Goal: Task Accomplishment & Management: Complete application form

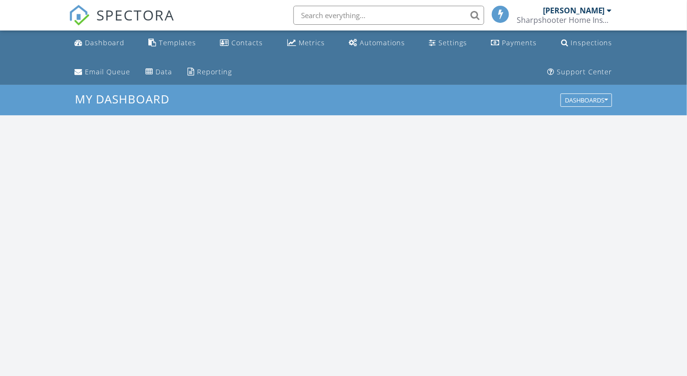
scroll to position [883, 702]
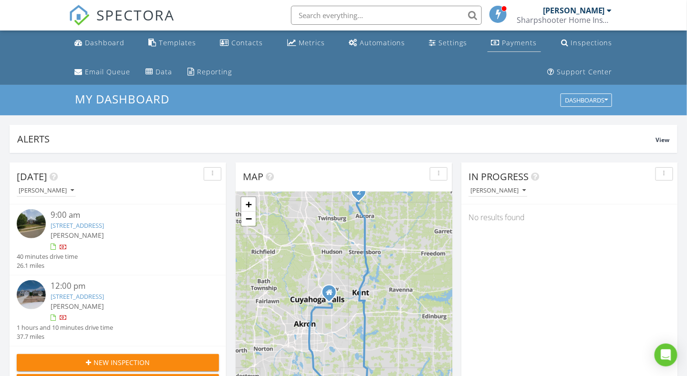
click at [508, 46] on div "Payments" at bounding box center [519, 42] width 35 height 9
click at [306, 40] on div "Metrics" at bounding box center [312, 42] width 26 height 9
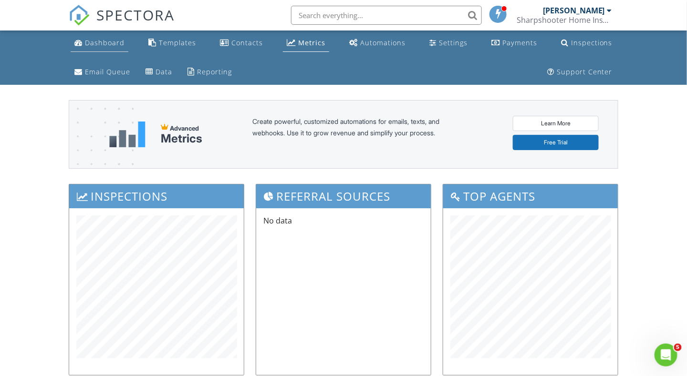
click at [98, 43] on div "Dashboard" at bounding box center [105, 42] width 40 height 9
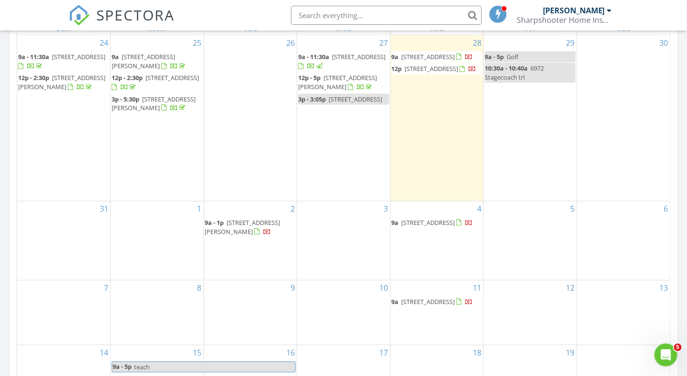
scroll to position [472, 0]
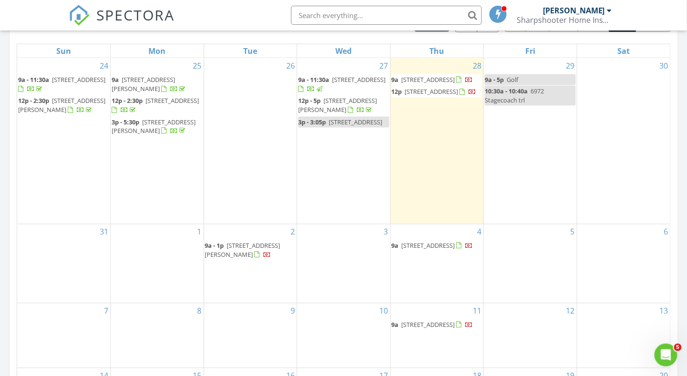
click at [230, 283] on div "2 9a - 1p 2596 Brice Rd, Akron 44313" at bounding box center [250, 264] width 93 height 79
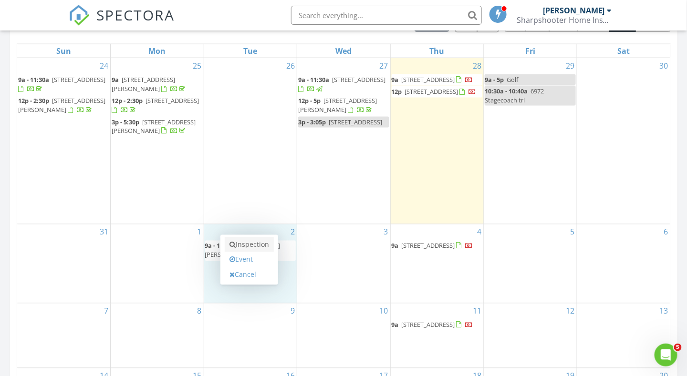
click at [257, 244] on link "Inspection" at bounding box center [249, 244] width 49 height 15
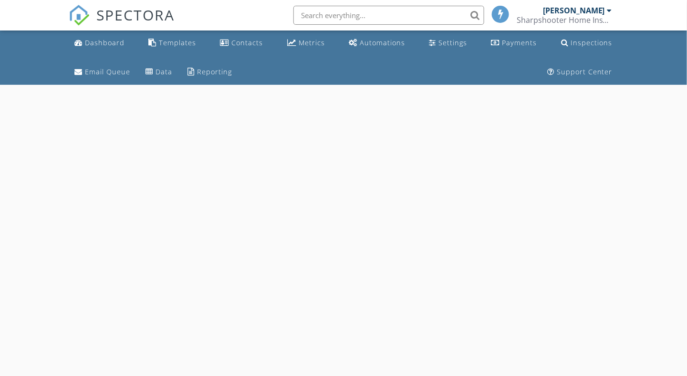
select select "8"
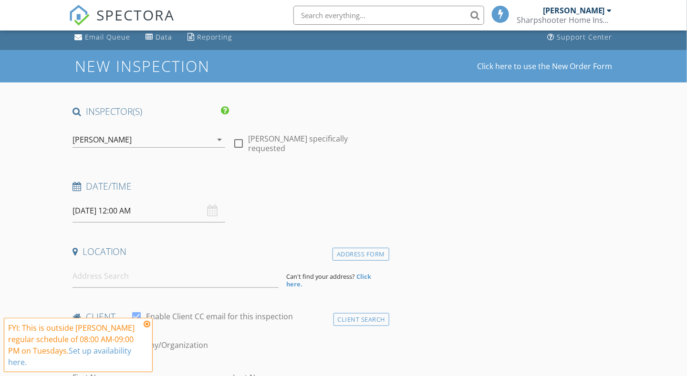
scroll to position [191, 0]
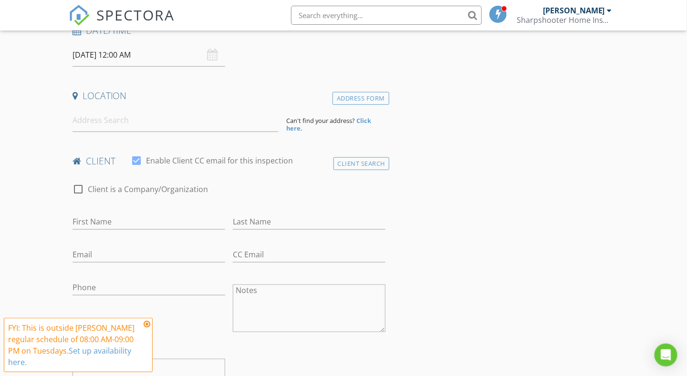
click at [157, 56] on input "09/02/2025 12:00 AM" at bounding box center [148, 54] width 153 height 23
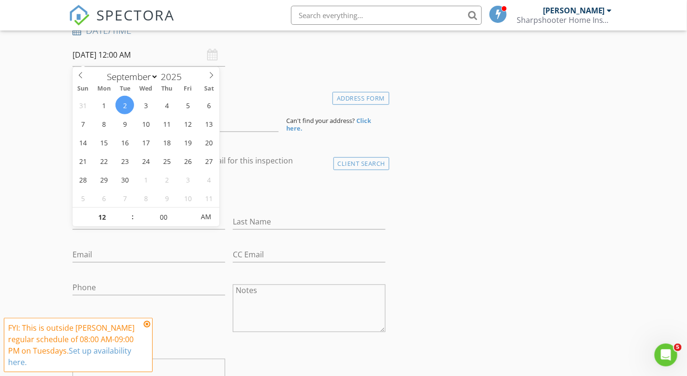
scroll to position [0, 0]
type input "09/02/2025 12:00 PM"
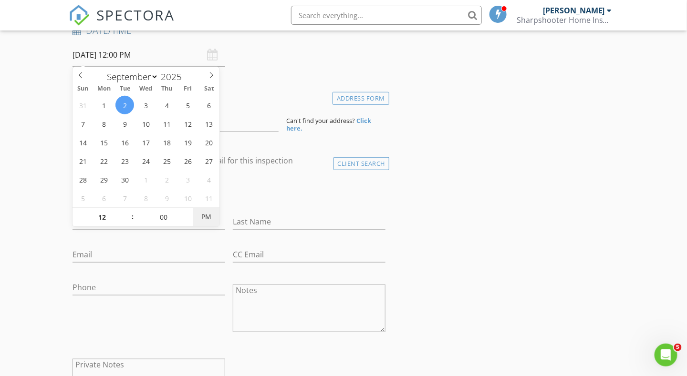
click at [205, 215] on span "PM" at bounding box center [206, 216] width 26 height 19
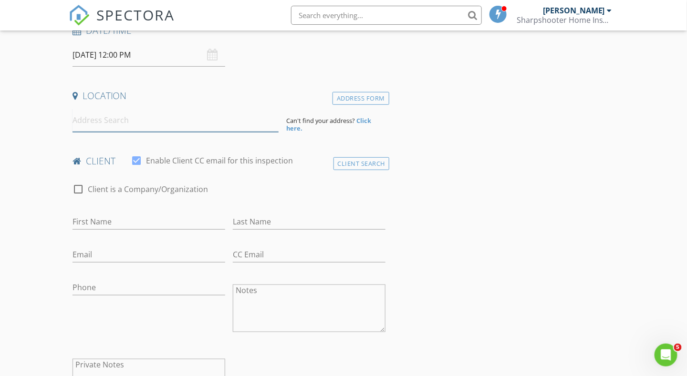
click at [98, 120] on input at bounding box center [175, 120] width 206 height 23
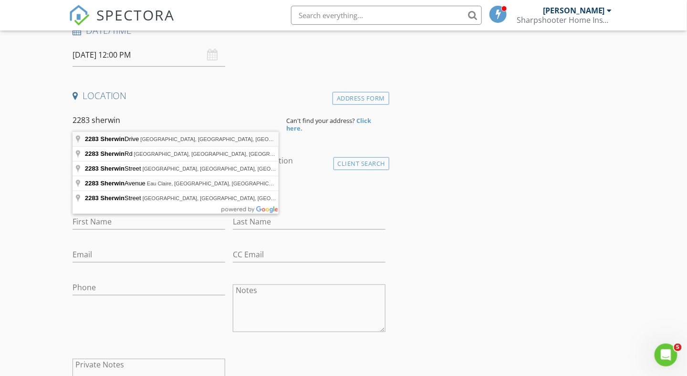
type input "2283 Sherwin Drive, Twinsburg, OH, USA"
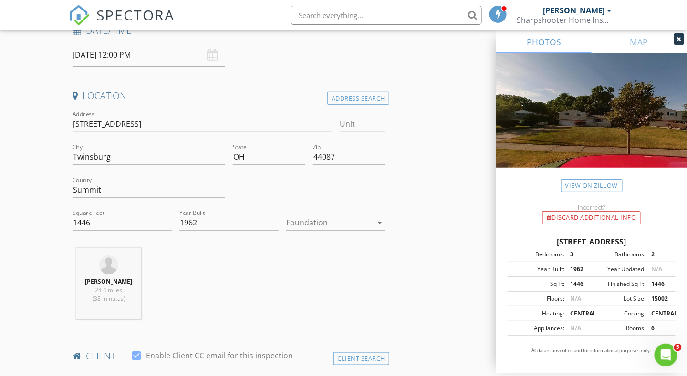
click at [303, 223] on div at bounding box center [329, 222] width 86 height 15
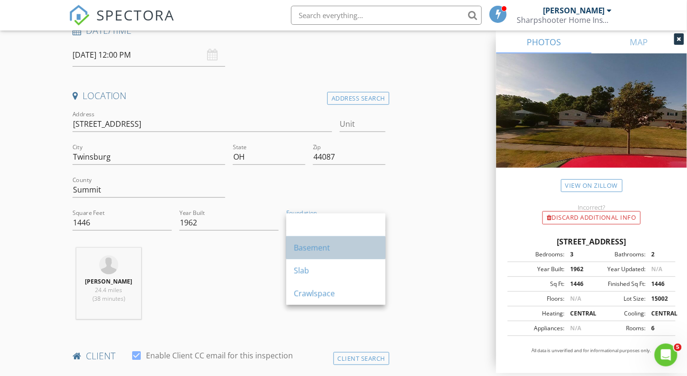
click at [304, 244] on div "Basement" at bounding box center [336, 247] width 84 height 11
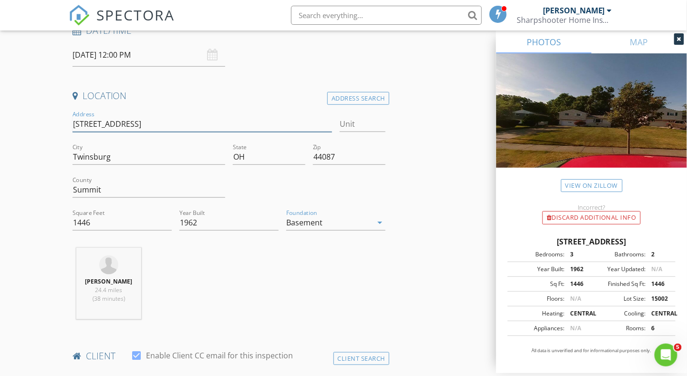
drag, startPoint x: 136, startPoint y: 122, endPoint x: 73, endPoint y: 124, distance: 63.5
click at [73, 124] on input "2283 Sherwin Dr" at bounding box center [201, 124] width 259 height 16
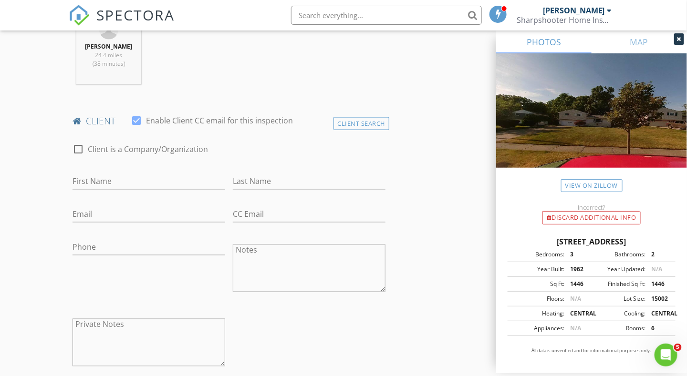
scroll to position [429, 0]
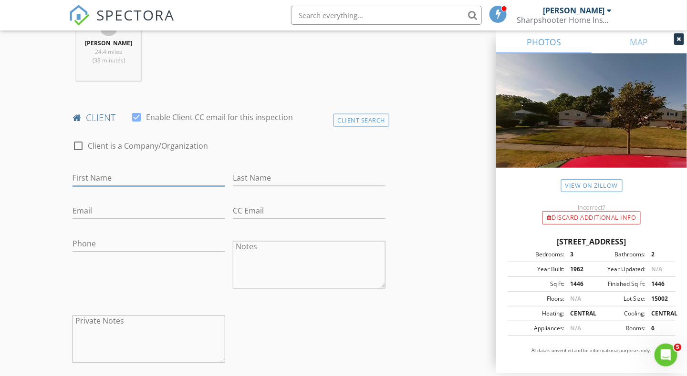
click at [83, 178] on input "First Name" at bounding box center [148, 179] width 153 height 16
type input "Caleb & Haley"
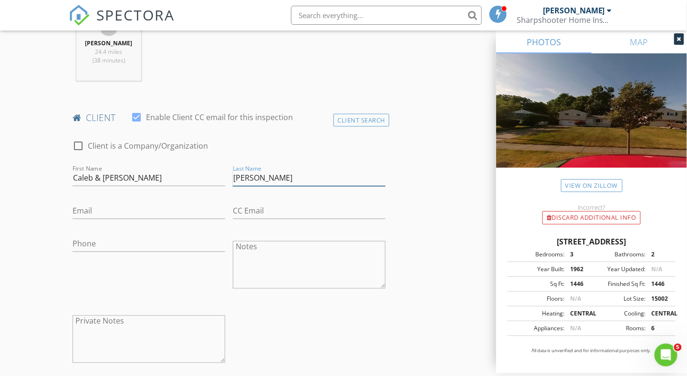
type input "Hauser"
click at [87, 209] on input "Email" at bounding box center [148, 212] width 153 height 16
type input "calebhauser95@gmail.com"
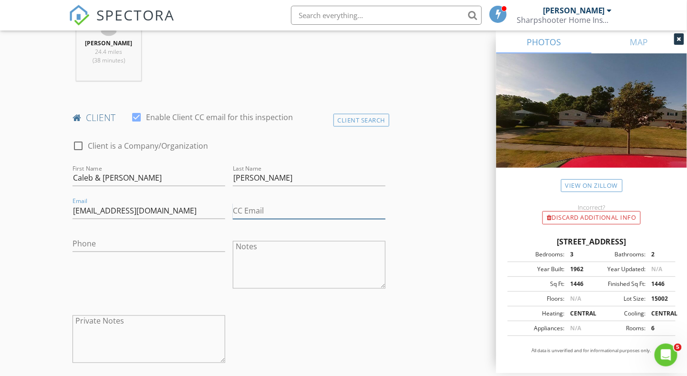
click at [248, 211] on input "CC Email" at bounding box center [309, 212] width 153 height 16
type input "hhauser152@gmail.com"
click at [96, 245] on input "Phone" at bounding box center [148, 245] width 153 height 16
type input "989-941-9757"
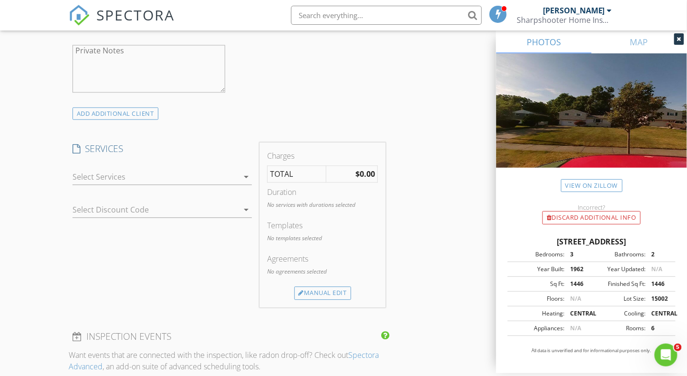
scroll to position [715, 0]
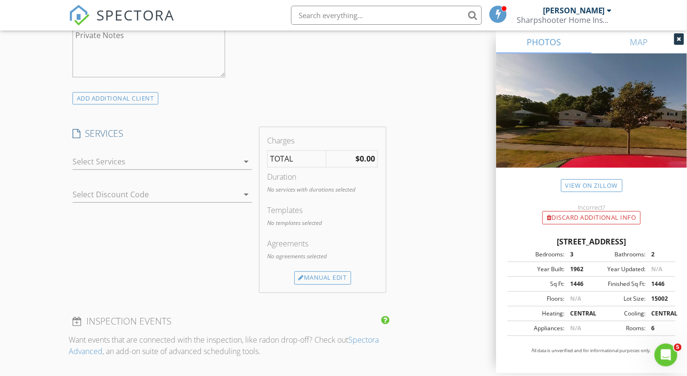
click at [103, 162] on div at bounding box center [155, 161] width 166 height 15
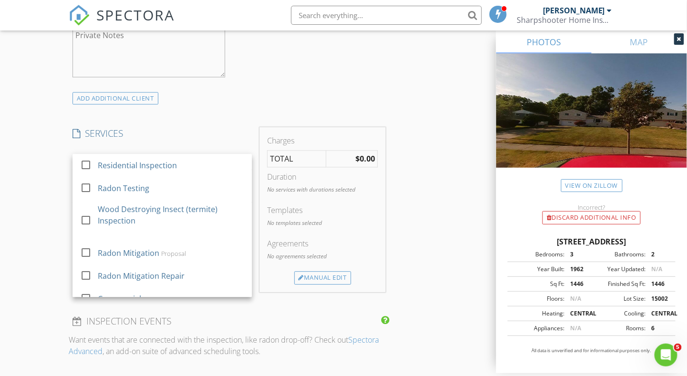
click at [103, 162] on div "Residential Inspection" at bounding box center [137, 165] width 79 height 11
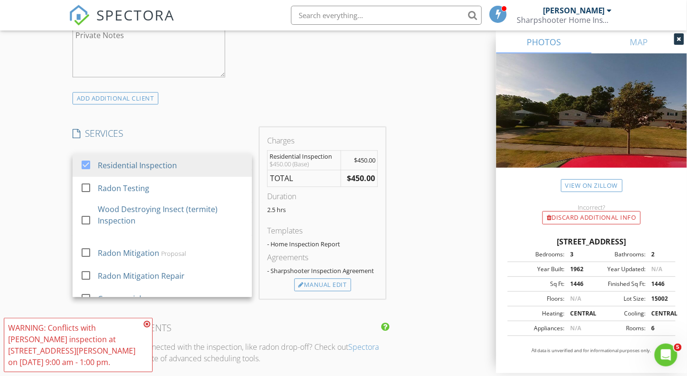
click at [147, 328] on icon at bounding box center [147, 324] width 7 height 8
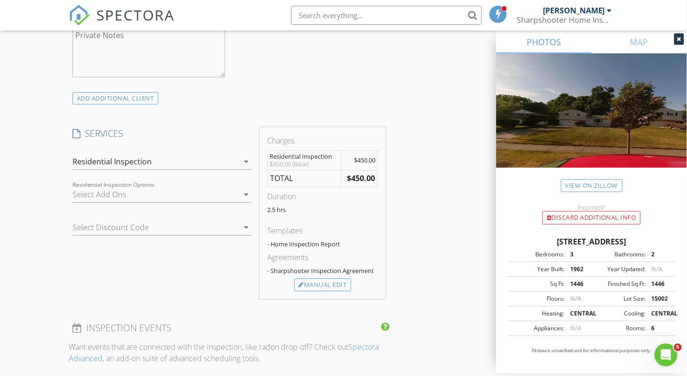
click at [115, 165] on div "Residential Inspection" at bounding box center [155, 161] width 166 height 15
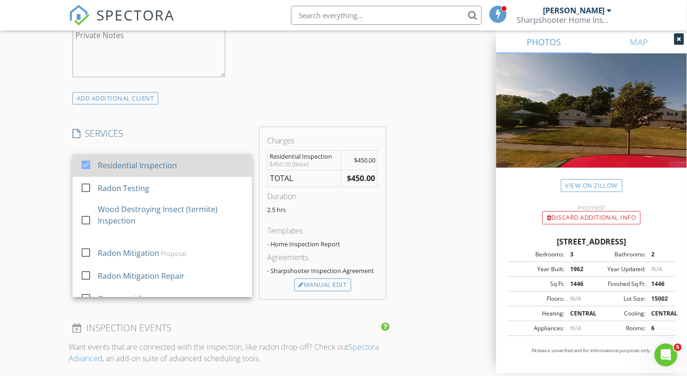
click at [84, 162] on div at bounding box center [86, 165] width 16 height 16
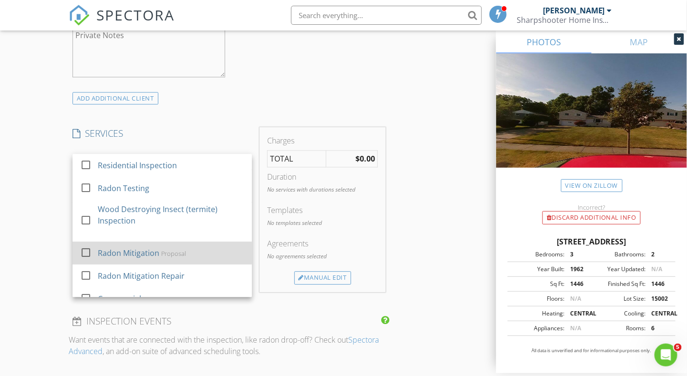
click at [84, 248] on div at bounding box center [86, 253] width 16 height 16
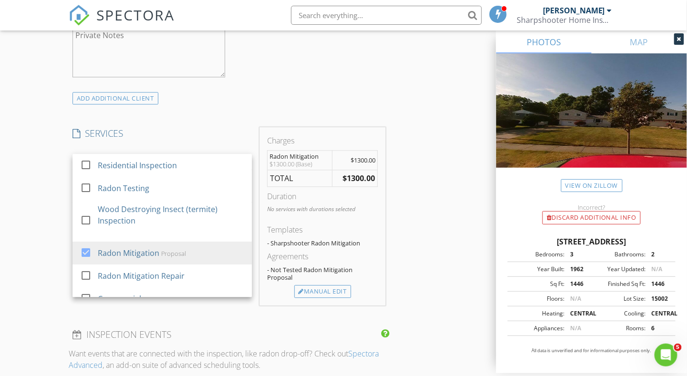
click at [41, 229] on div "New Inspection Click here to use the New Order Form INSPECTOR(S) check_box Matt…" at bounding box center [343, 197] width 687 height 1655
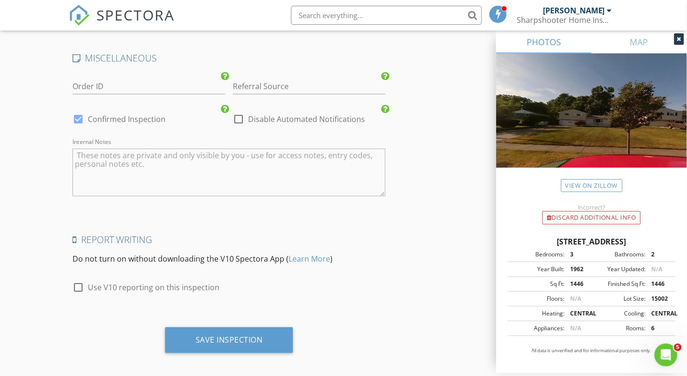
scroll to position [1360, 0]
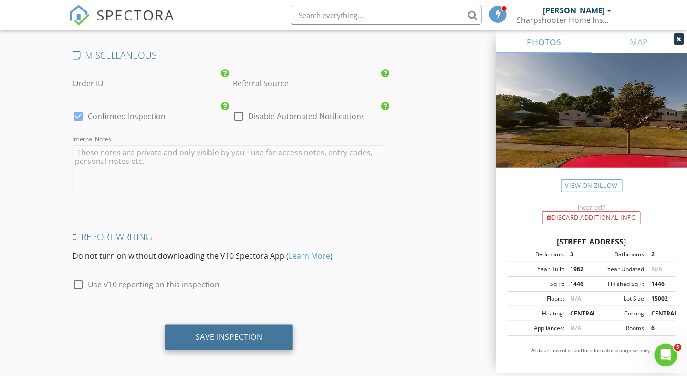
click at [224, 340] on div "Save Inspection" at bounding box center [229, 338] width 128 height 26
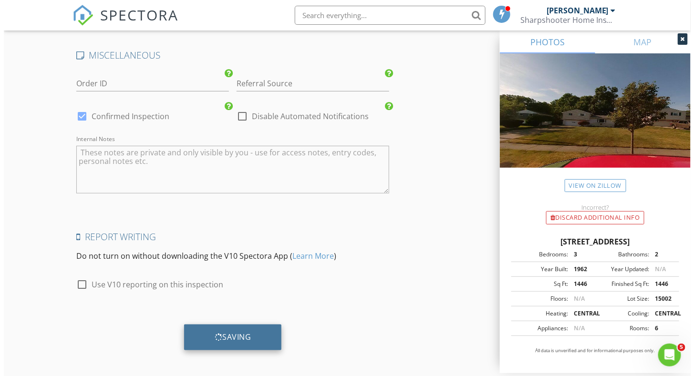
scroll to position [1352, 0]
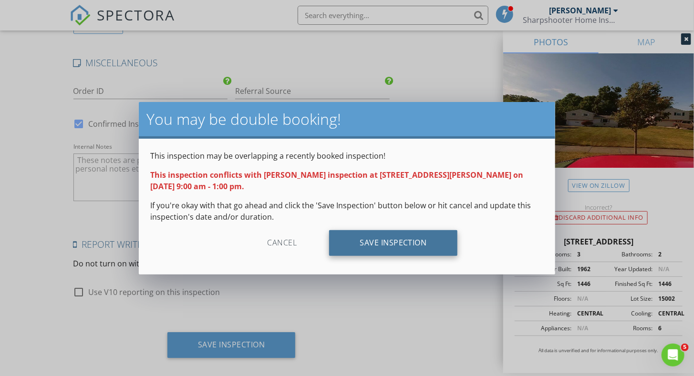
click at [392, 238] on div "Save Inspection" at bounding box center [393, 243] width 128 height 26
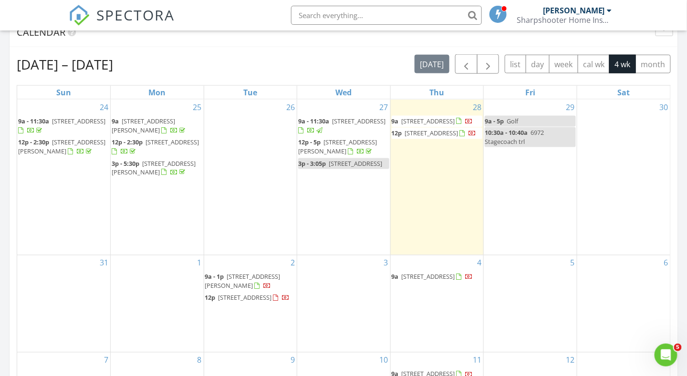
scroll to position [429, 0]
click at [533, 193] on div "29 9a - 5p Golf 10:30a - 10:40a 6972 Stagecoach trl" at bounding box center [530, 178] width 93 height 155
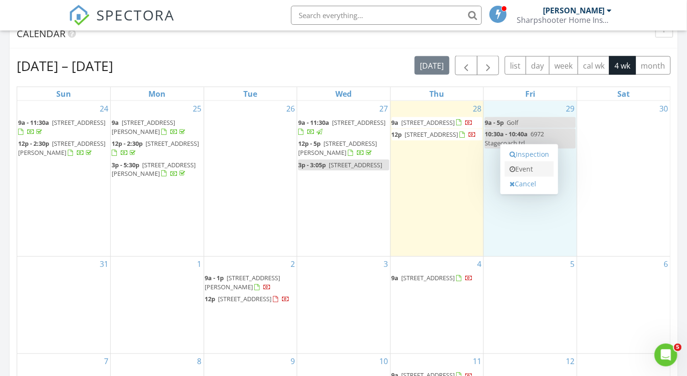
click at [526, 170] on link "Event" at bounding box center [529, 169] width 49 height 15
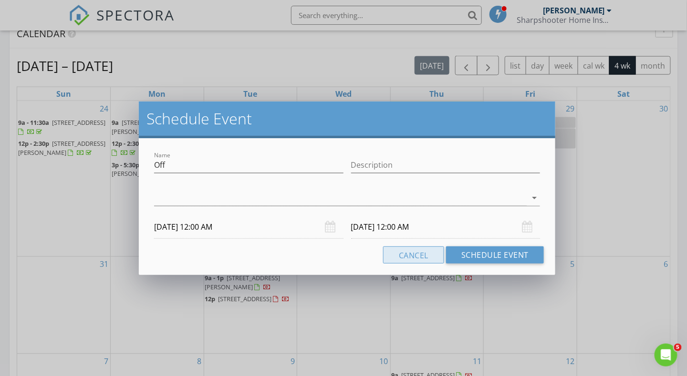
click at [416, 257] on button "Cancel" at bounding box center [413, 255] width 61 height 17
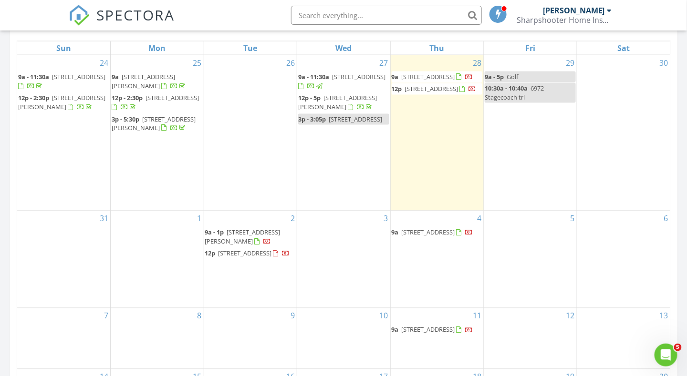
scroll to position [477, 0]
click at [326, 238] on div "3" at bounding box center [343, 257] width 93 height 97
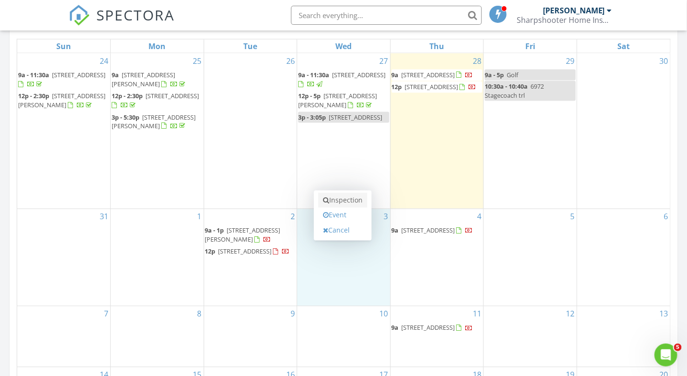
click at [342, 200] on link "Inspection" at bounding box center [342, 200] width 49 height 15
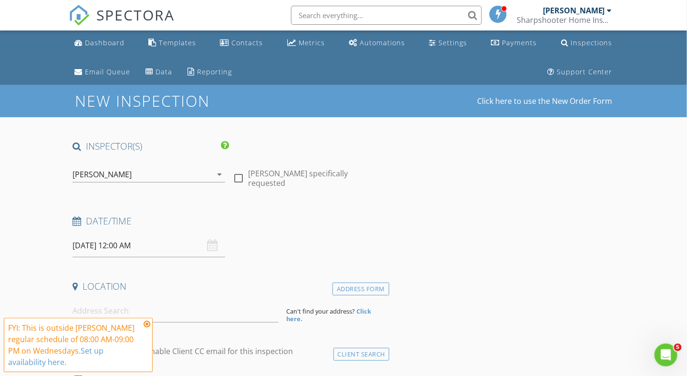
click at [128, 245] on input "09/03/2025 12:00 AM" at bounding box center [148, 245] width 153 height 23
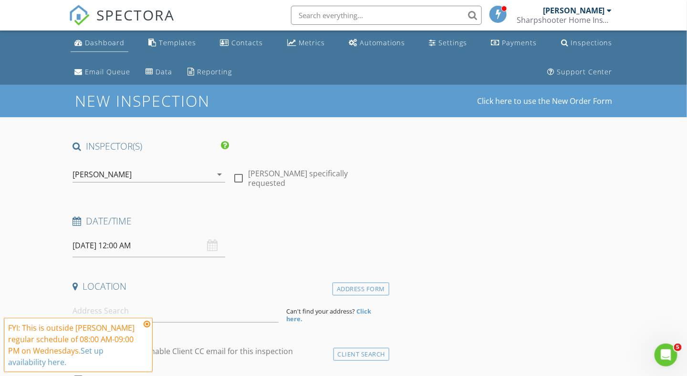
click at [97, 42] on div "Dashboard" at bounding box center [105, 42] width 40 height 9
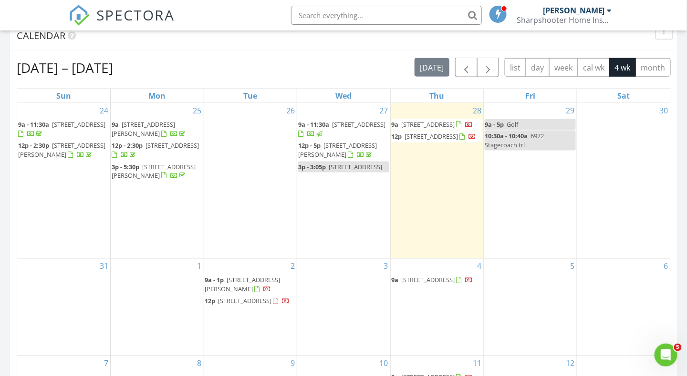
scroll to position [429, 0]
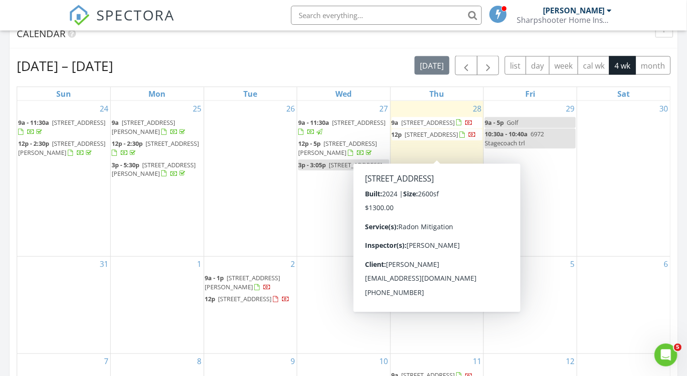
click at [330, 286] on div "3" at bounding box center [343, 305] width 93 height 97
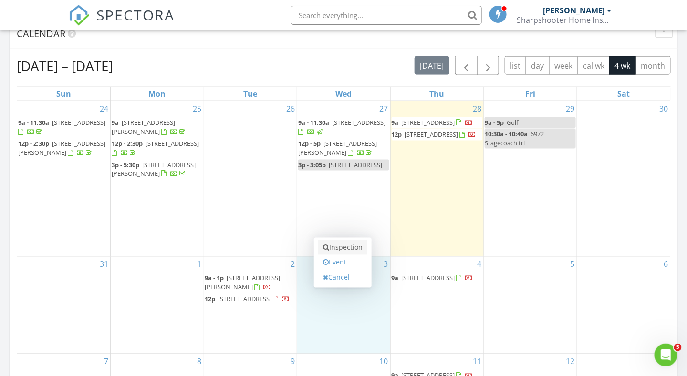
click at [339, 248] on link "Inspection" at bounding box center [342, 247] width 49 height 15
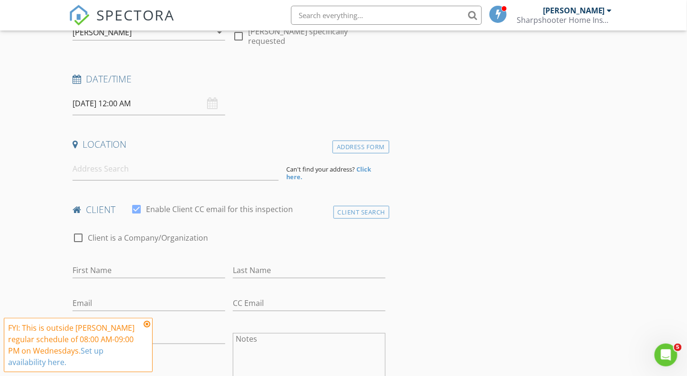
scroll to position [143, 0]
click at [148, 104] on input "[DATE] 12:00 AM" at bounding box center [148, 102] width 153 height 23
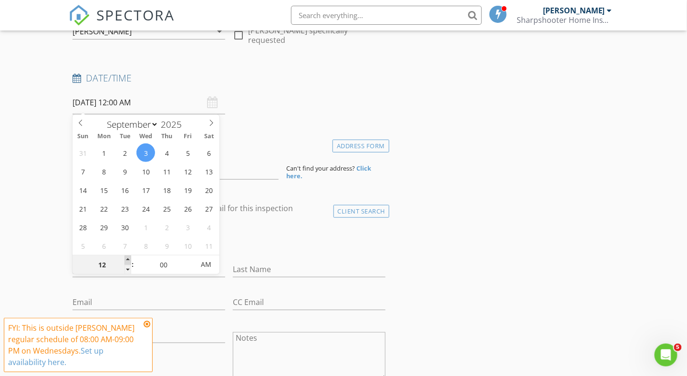
type input "01"
type input "[DATE] 1:00 AM"
click at [128, 257] on span at bounding box center [127, 261] width 7 height 10
type input "12"
type input "09/03/2025 12:00 AM"
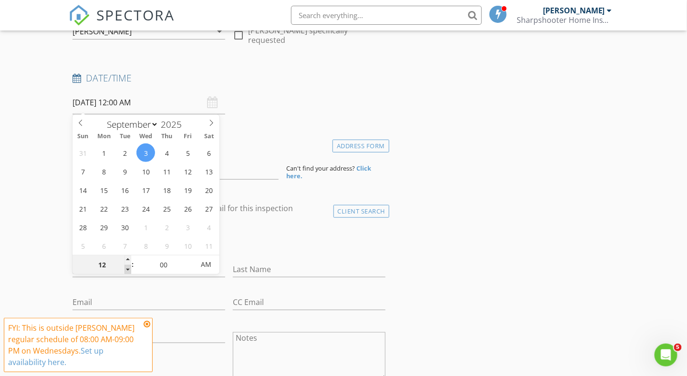
click at [127, 268] on span at bounding box center [127, 270] width 7 height 10
type input "11"
click at [127, 268] on span at bounding box center [127, 270] width 7 height 10
type input "09/03/2025 11:00 AM"
drag, startPoint x: 127, startPoint y: 268, endPoint x: 207, endPoint y: 265, distance: 79.7
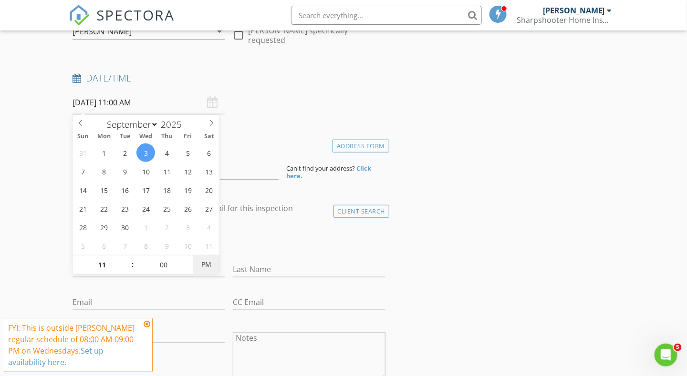
click at [207, 265] on span "PM" at bounding box center [206, 264] width 26 height 19
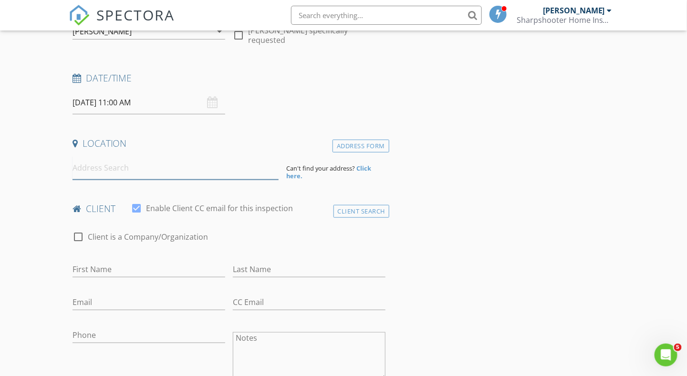
click at [95, 167] on input at bounding box center [175, 167] width 206 height 23
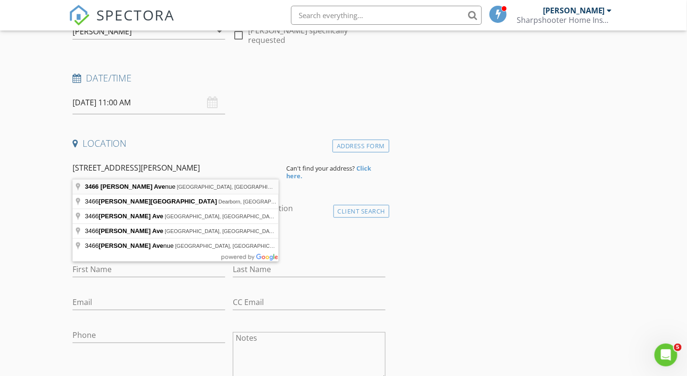
type input "3466 Crandall Avenue, Richfield, OH, USA"
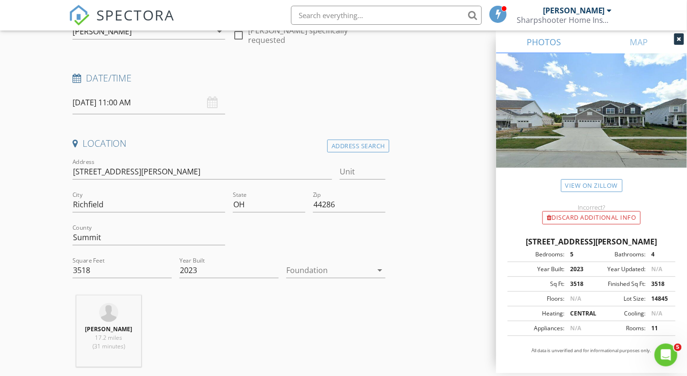
click at [304, 270] on div at bounding box center [329, 270] width 86 height 15
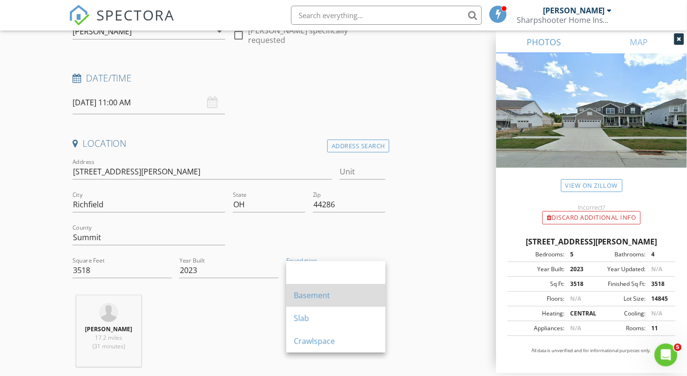
click at [310, 299] on div "Basement" at bounding box center [336, 295] width 84 height 11
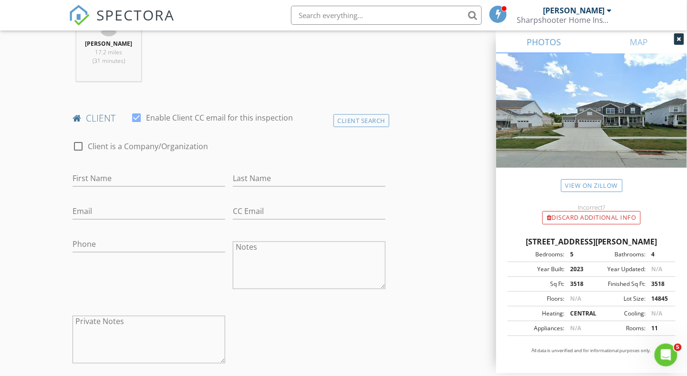
scroll to position [429, 0]
click at [97, 175] on input "First Name" at bounding box center [148, 179] width 153 height 16
drag, startPoint x: 115, startPoint y: 178, endPoint x: 95, endPoint y: 178, distance: 20.0
click at [95, 178] on input "Susan Siley" at bounding box center [148, 179] width 153 height 16
type input "Susan"
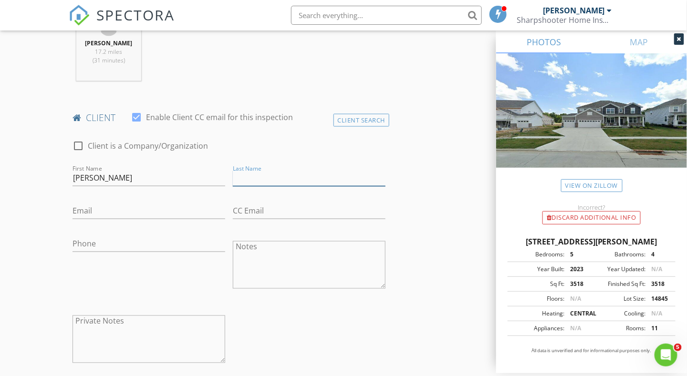
click at [258, 179] on input "Last Name" at bounding box center [309, 179] width 153 height 16
paste input "Siley"
type input "Siley"
click at [84, 209] on input "Email" at bounding box center [148, 212] width 153 height 16
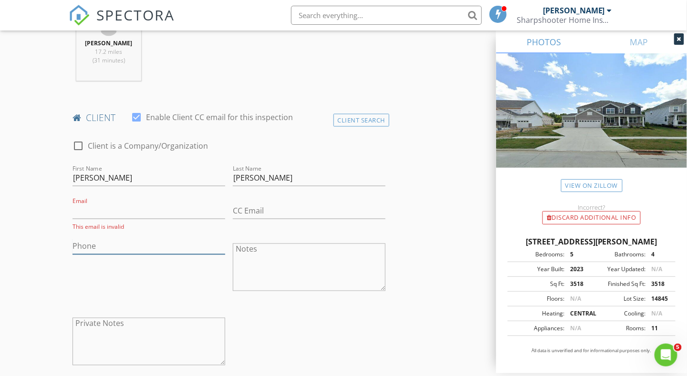
click at [94, 244] on input "Phone" at bounding box center [148, 247] width 153 height 16
type input "216-233-3633"
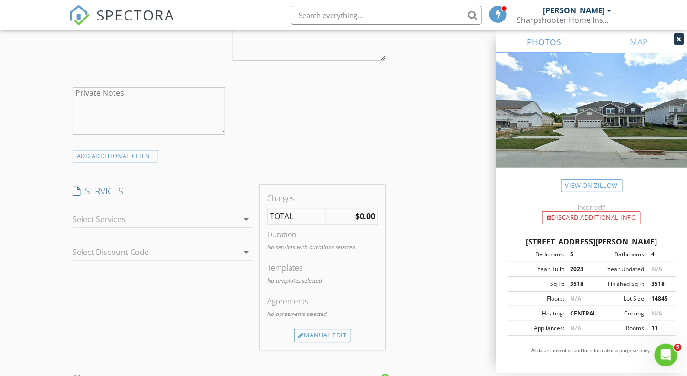
scroll to position [668, 0]
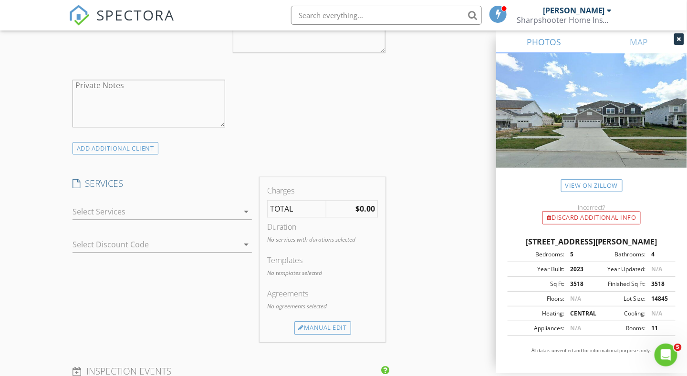
click at [93, 209] on div at bounding box center [155, 211] width 166 height 15
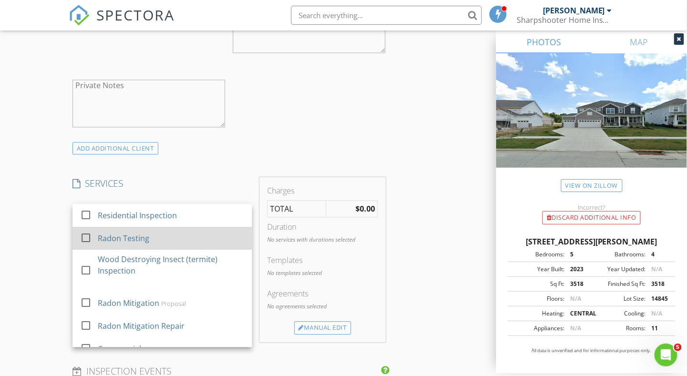
click at [83, 237] on div at bounding box center [86, 238] width 16 height 16
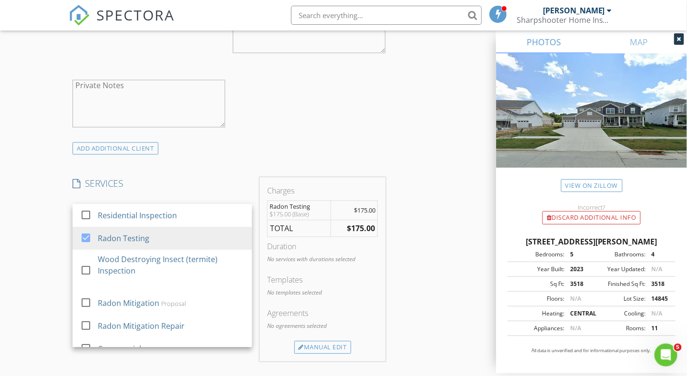
click at [43, 216] on div "New Inspection Click here to use the New Order Form INSPECTOR(S) check_box Matt…" at bounding box center [343, 248] width 687 height 1663
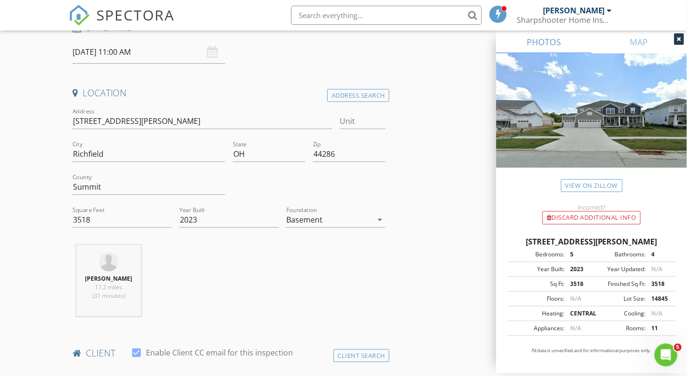
scroll to position [191, 0]
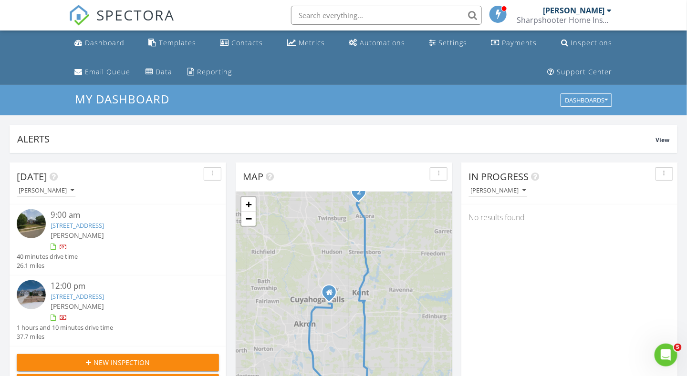
click at [339, 14] on input "text" at bounding box center [386, 15] width 191 height 19
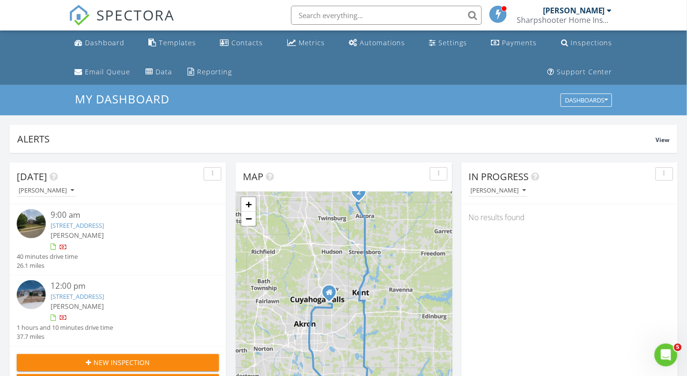
paste input "Caulfield"
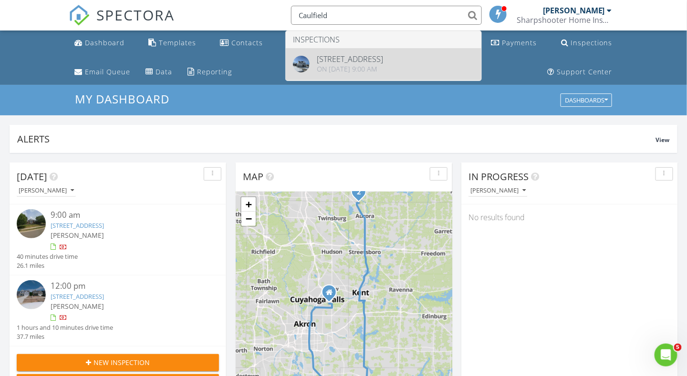
type input "Caulfield"
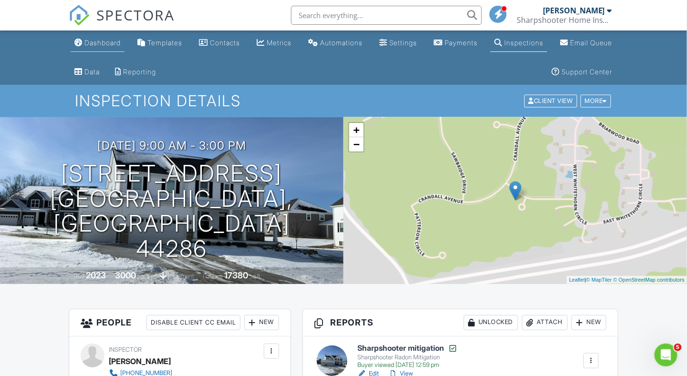
click at [96, 45] on div "Dashboard" at bounding box center [102, 43] width 36 height 8
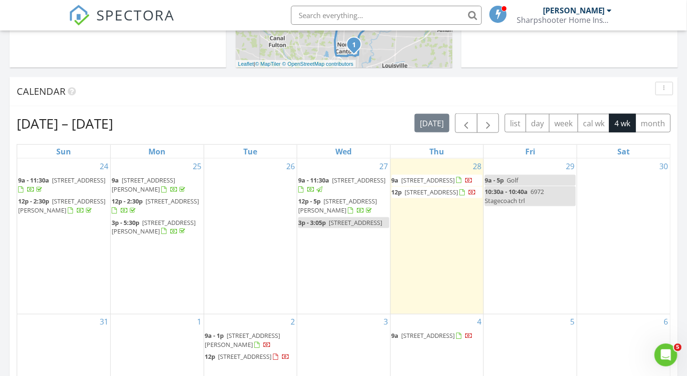
scroll to position [382, 0]
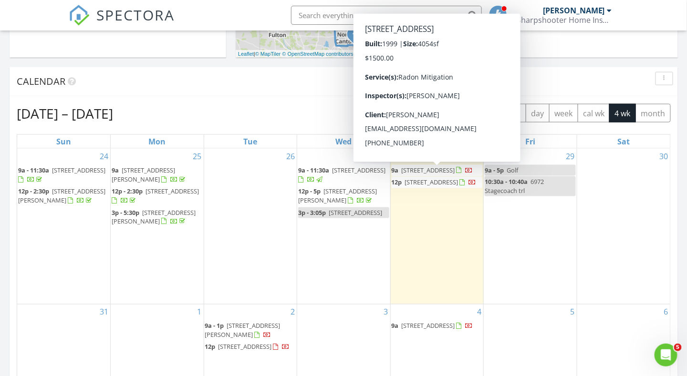
click at [683, 196] on div "[DATE] [PERSON_NAME] 9:00 am [STREET_ADDRESS] [PERSON_NAME] 40 minutes drive ti…" at bounding box center [343, 206] width 687 height 868
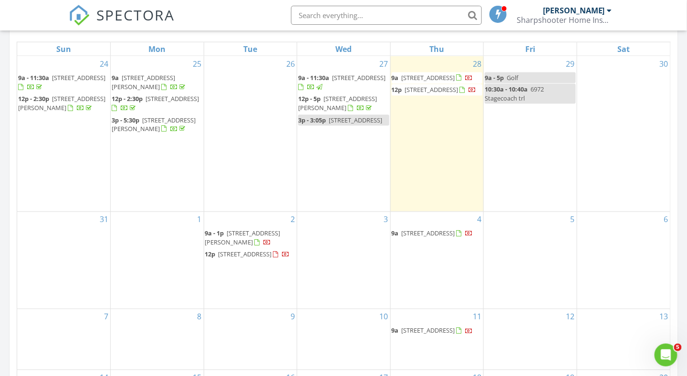
scroll to position [477, 0]
